Goal: Information Seeking & Learning: Compare options

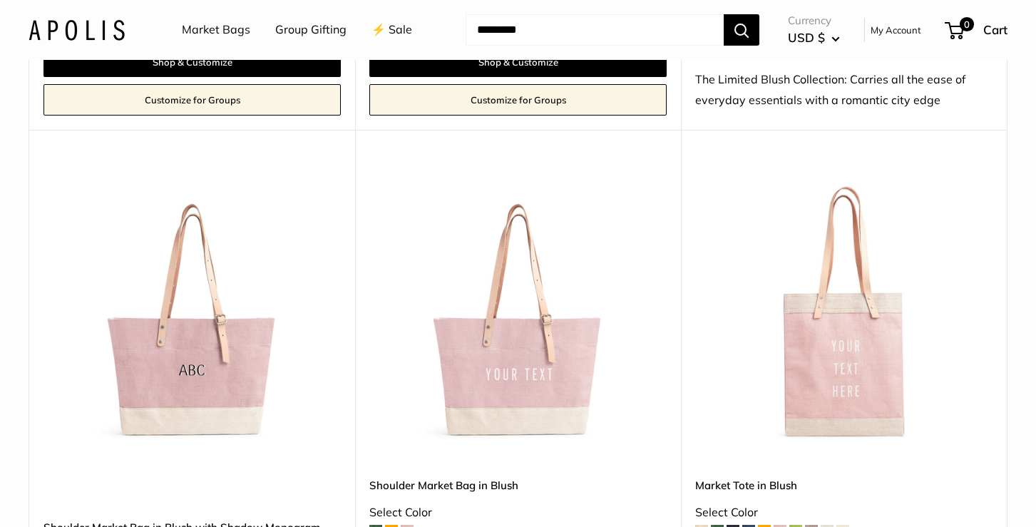
scroll to position [2053, 0]
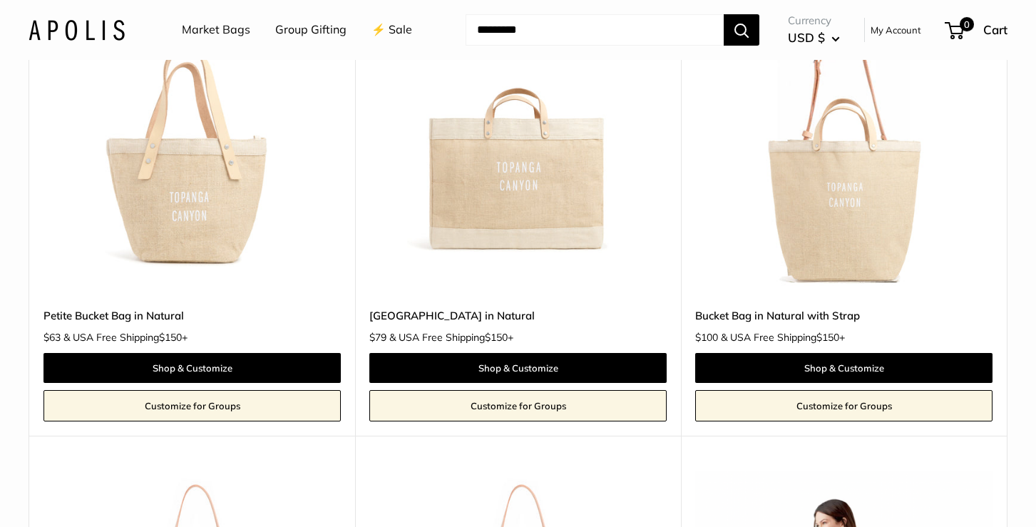
scroll to position [1306, 0]
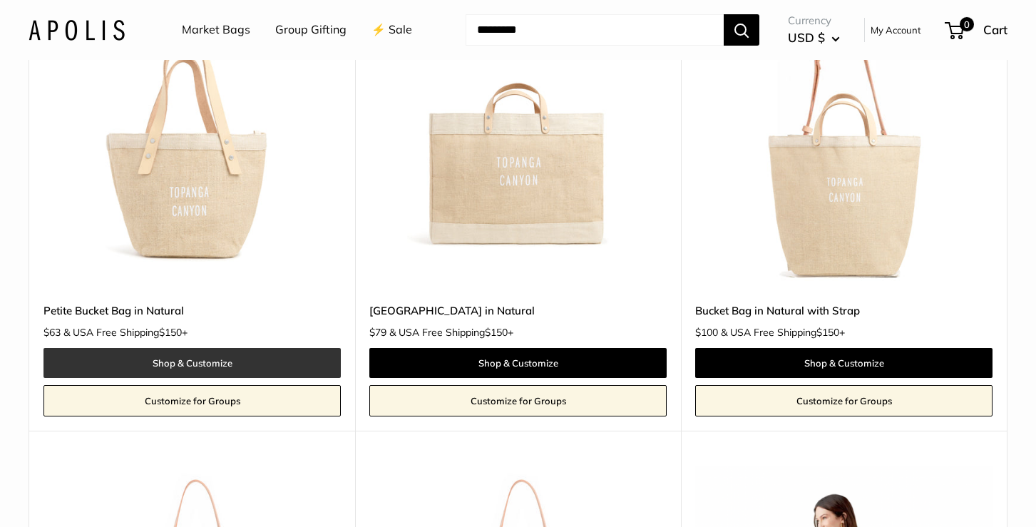
click at [210, 356] on link "Shop & Customize" at bounding box center [191, 363] width 297 height 30
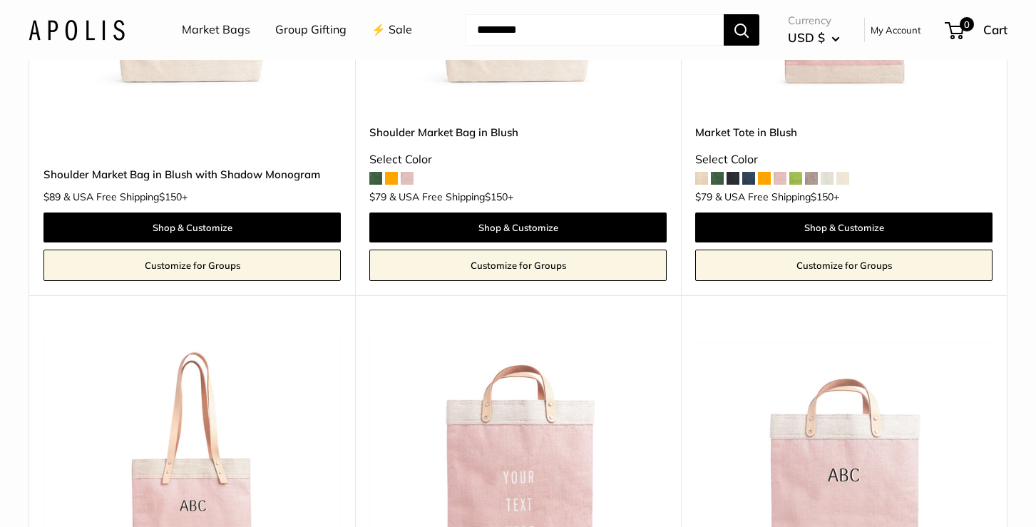
scroll to position [2432, 0]
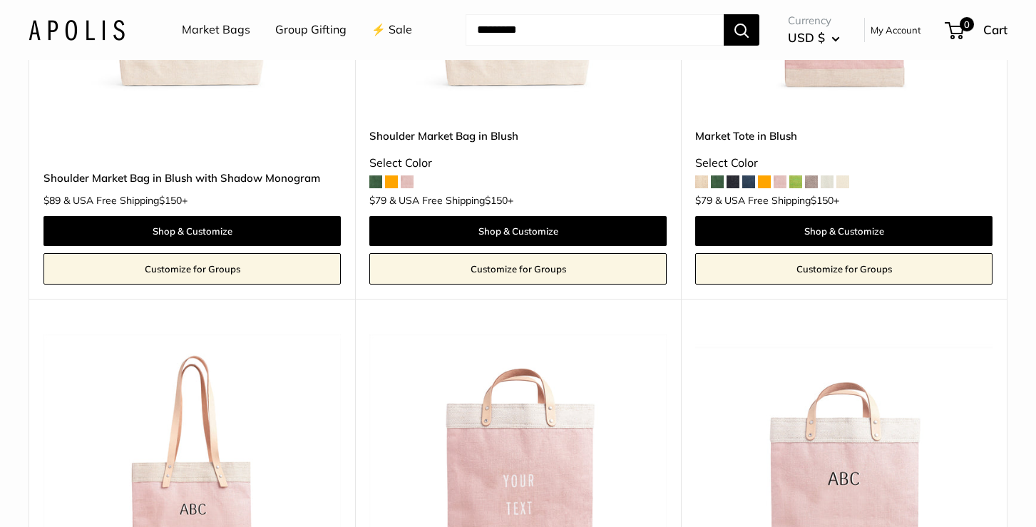
click at [461, 128] on link "Shoulder Market Bag in Blush" at bounding box center [517, 136] width 297 height 16
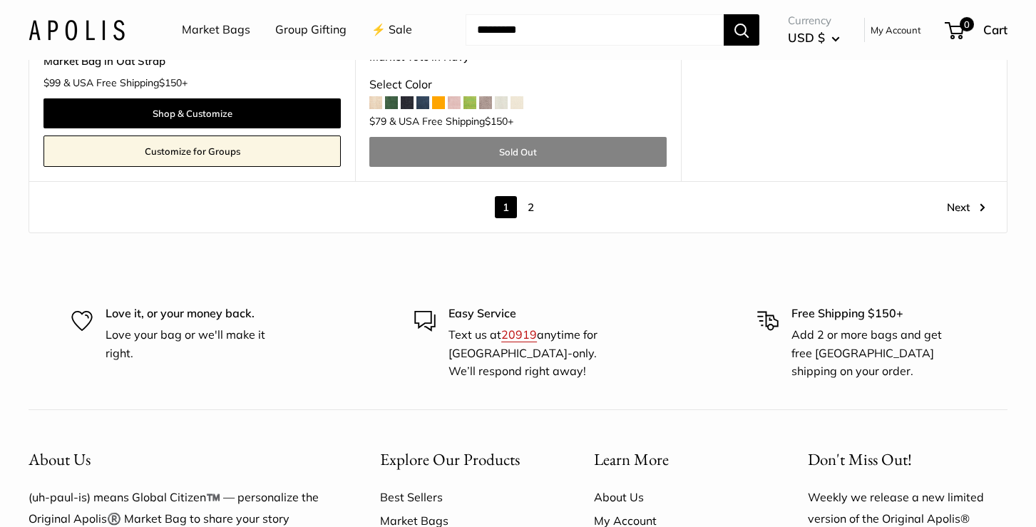
scroll to position [8216, 0]
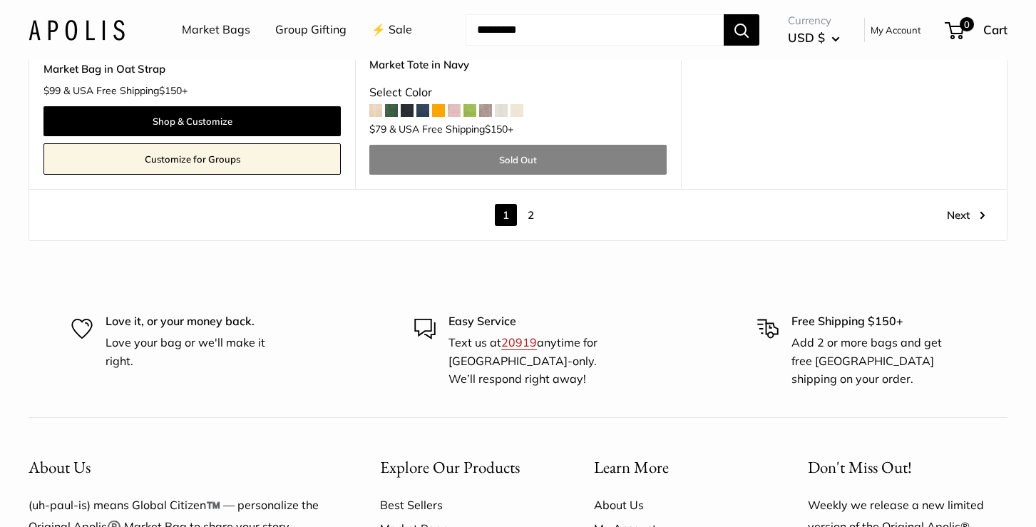
click at [531, 204] on link "2" at bounding box center [531, 215] width 22 height 22
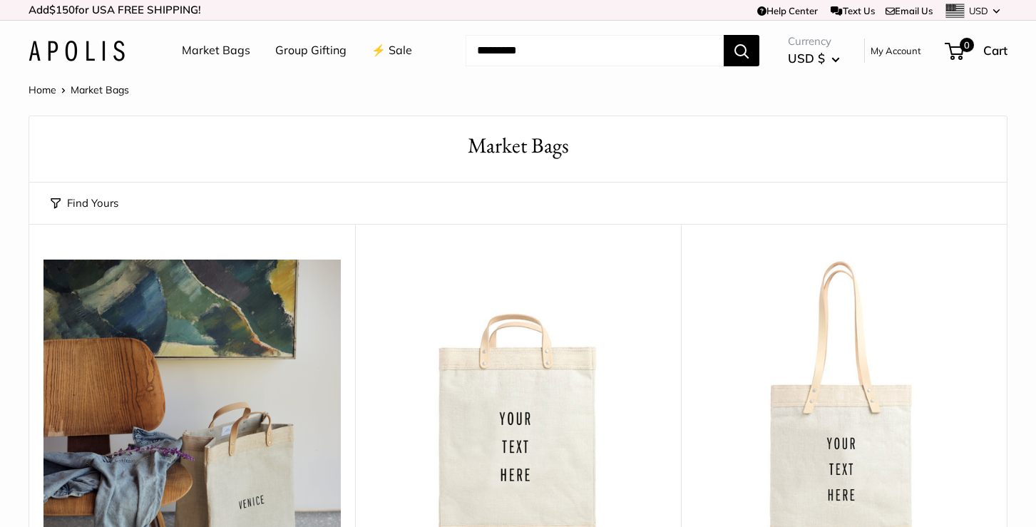
click at [394, 51] on link "⚡️ Sale" at bounding box center [392, 50] width 41 height 21
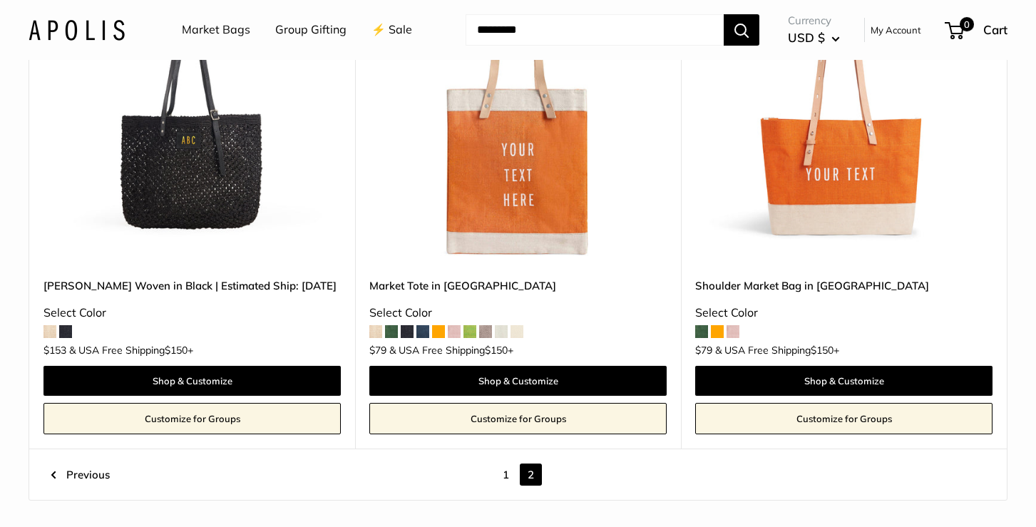
scroll to position [1326, 0]
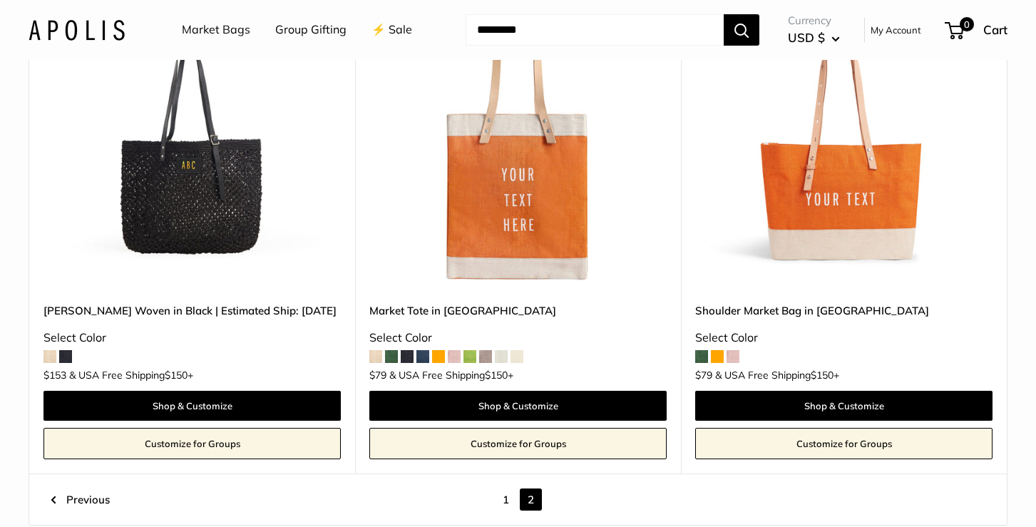
click at [184, 302] on link "[PERSON_NAME] Woven in Black | Estimated Ship: [DATE]" at bounding box center [191, 310] width 297 height 16
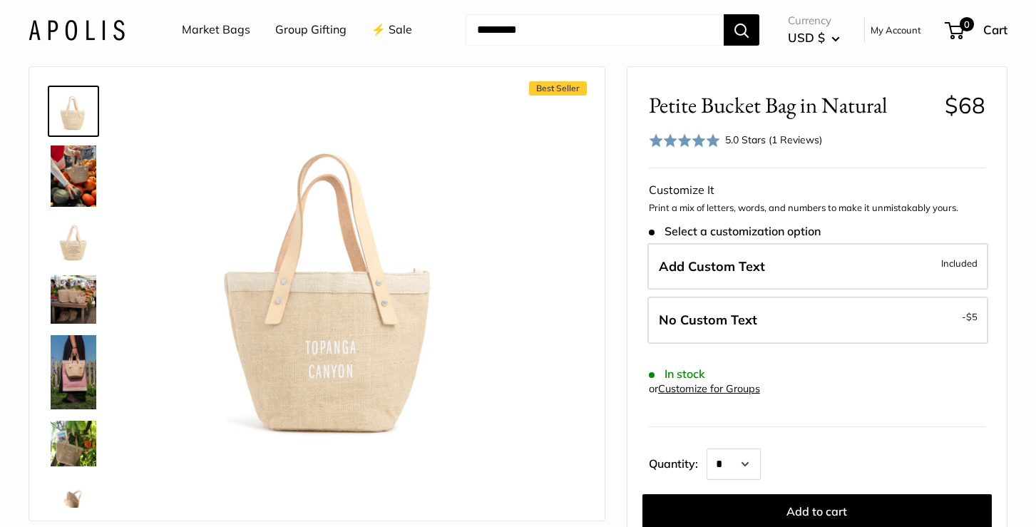
scroll to position [57, 0]
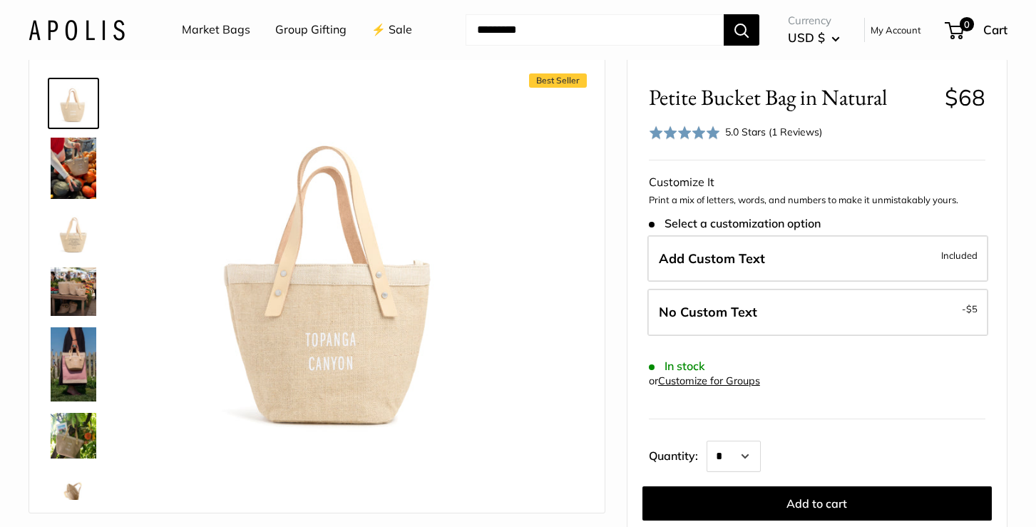
click at [71, 230] on img at bounding box center [74, 233] width 46 height 46
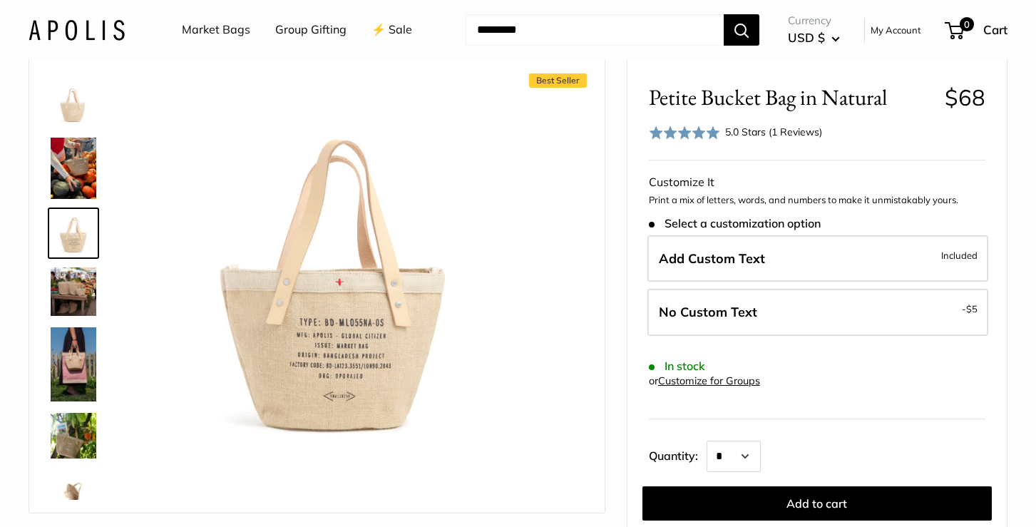
click at [63, 149] on img at bounding box center [74, 168] width 46 height 61
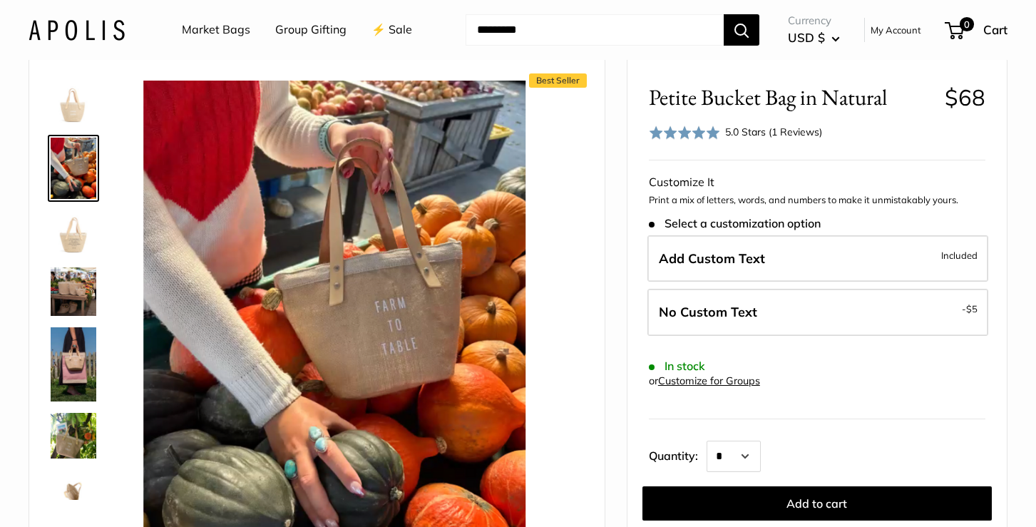
click at [63, 375] on img at bounding box center [74, 363] width 46 height 73
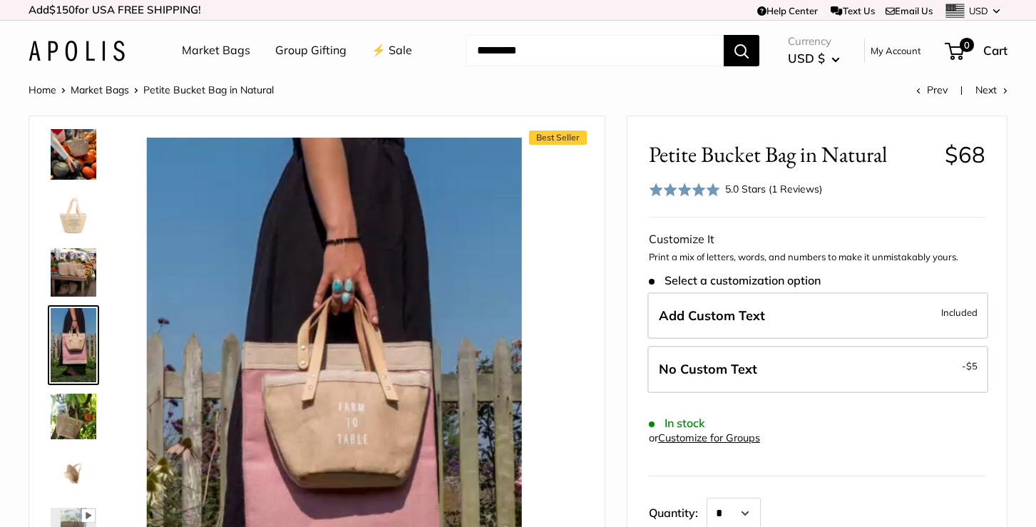
scroll to position [0, 0]
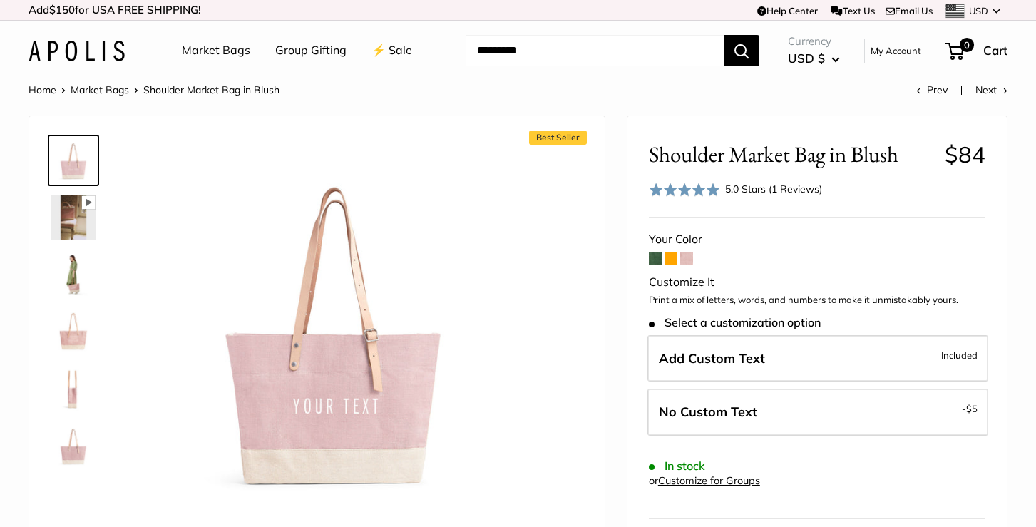
click at [64, 262] on img at bounding box center [74, 275] width 46 height 46
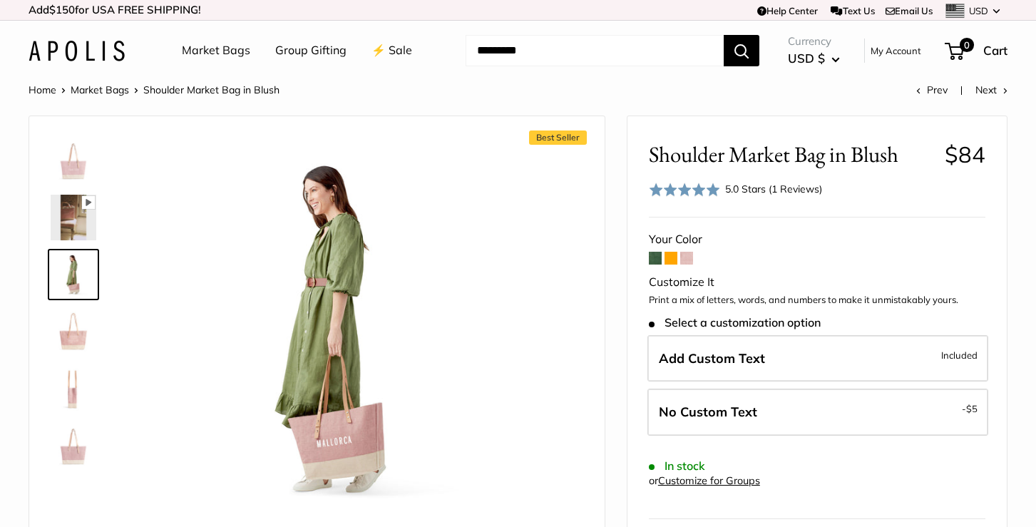
click at [76, 330] on img at bounding box center [74, 332] width 46 height 46
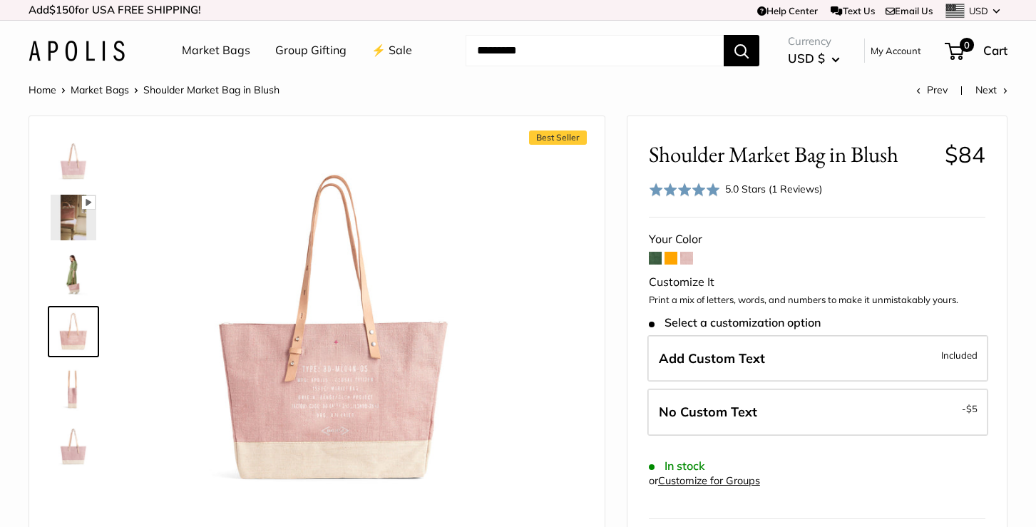
click at [77, 387] on img at bounding box center [74, 389] width 46 height 46
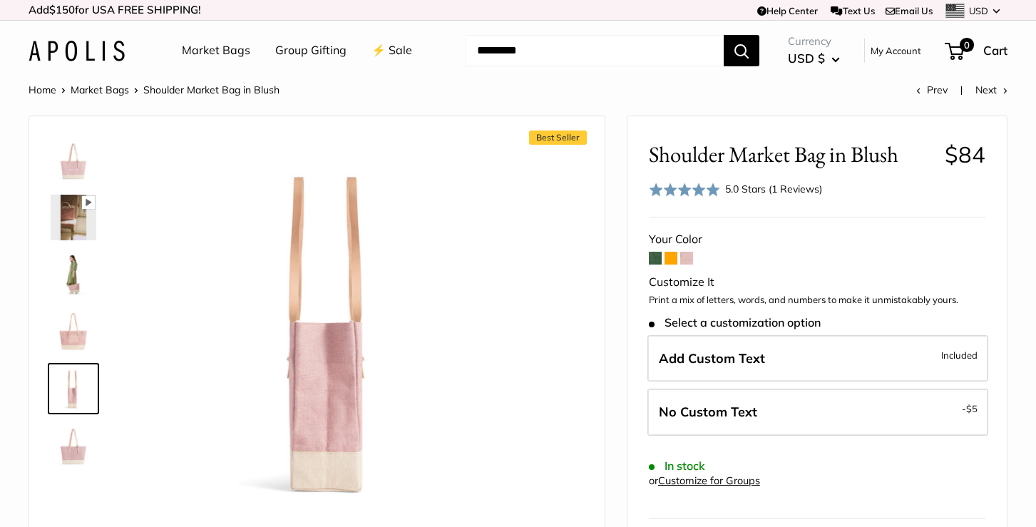
click at [71, 454] on img at bounding box center [74, 446] width 46 height 46
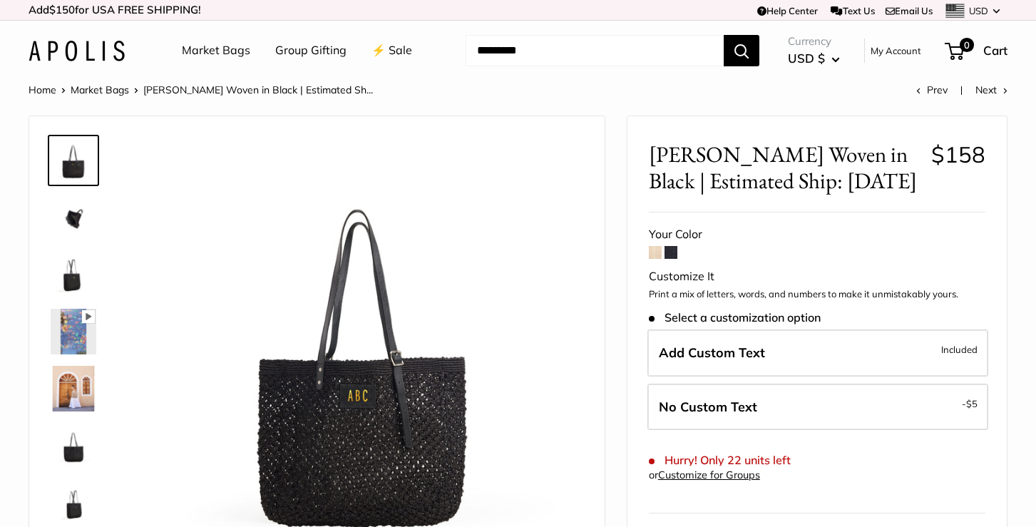
click at [59, 213] on img at bounding box center [74, 218] width 46 height 46
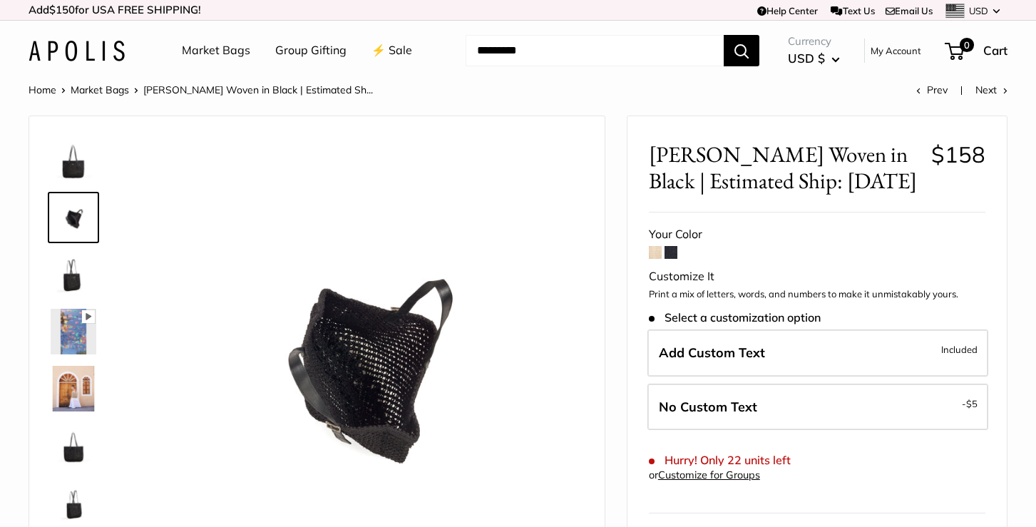
click at [81, 275] on img at bounding box center [74, 275] width 46 height 46
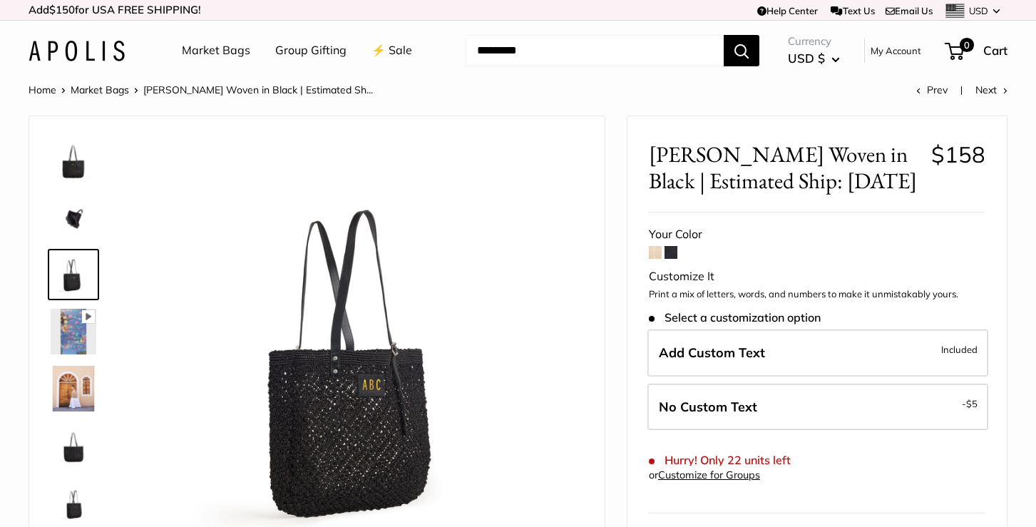
click at [78, 357] on div at bounding box center [79, 343] width 68 height 428
click at [76, 336] on img at bounding box center [74, 332] width 46 height 46
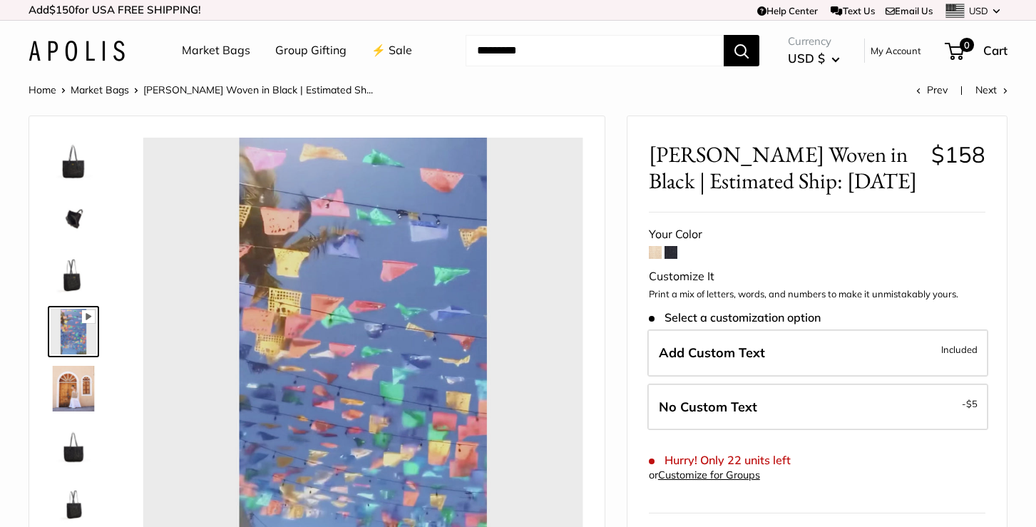
click at [82, 369] on img at bounding box center [74, 389] width 46 height 46
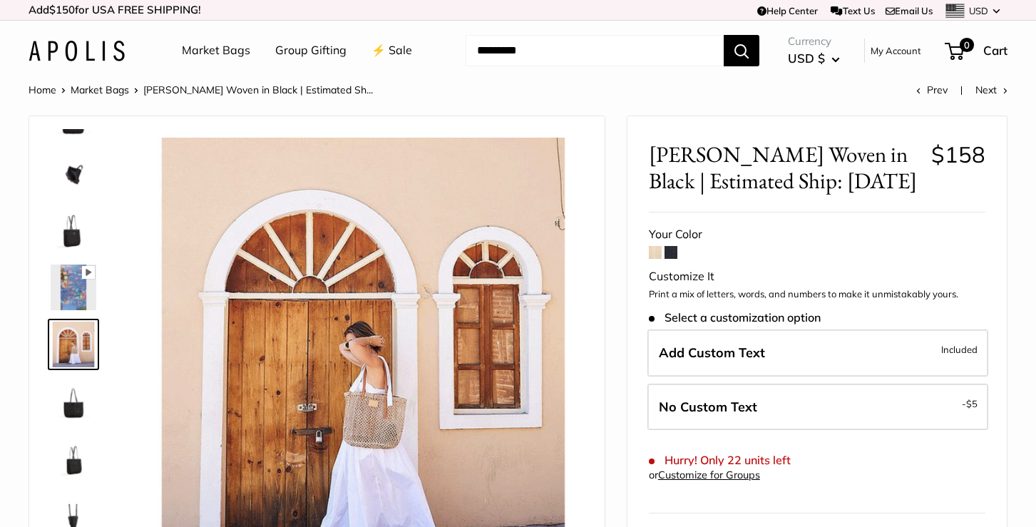
type input "****"
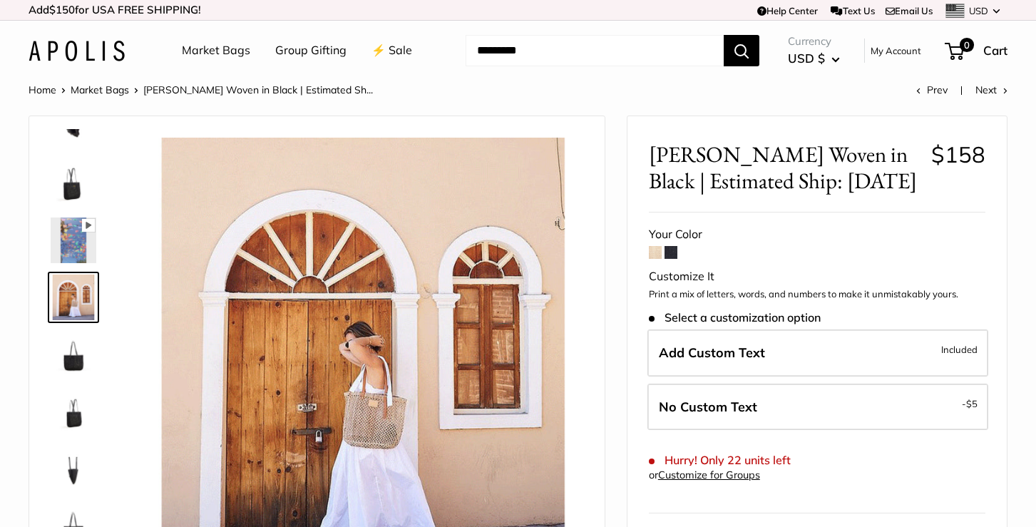
scroll to position [91, 0]
click at [74, 429] on img at bounding box center [74, 412] width 46 height 46
